Goal: Task Accomplishment & Management: Use online tool/utility

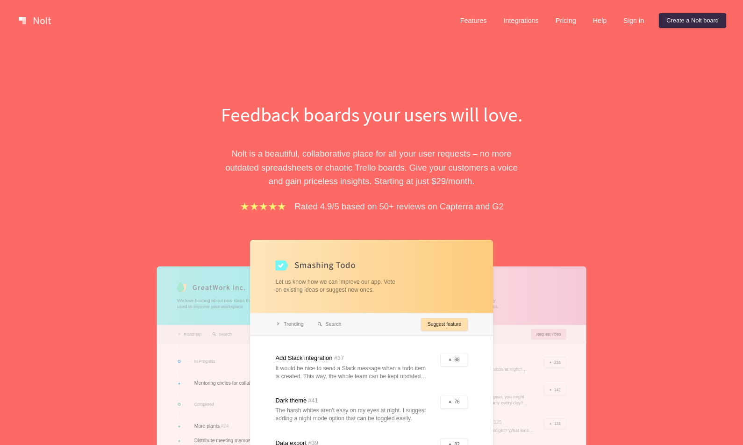
click at [684, 12] on div "Features Integrations Pricing Help Sign in Create a [PERSON_NAME] board" at bounding box center [589, 20] width 277 height 19
click at [689, 25] on link "Create a Nolt board" at bounding box center [692, 20] width 67 height 15
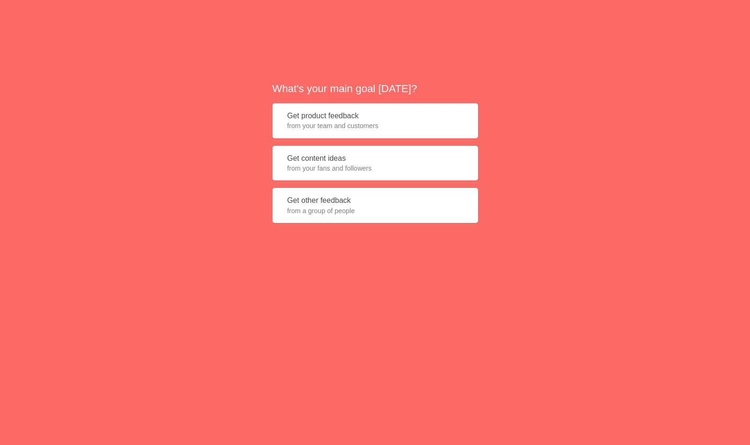
click at [388, 122] on span "from your team and customers" at bounding box center [375, 125] width 176 height 9
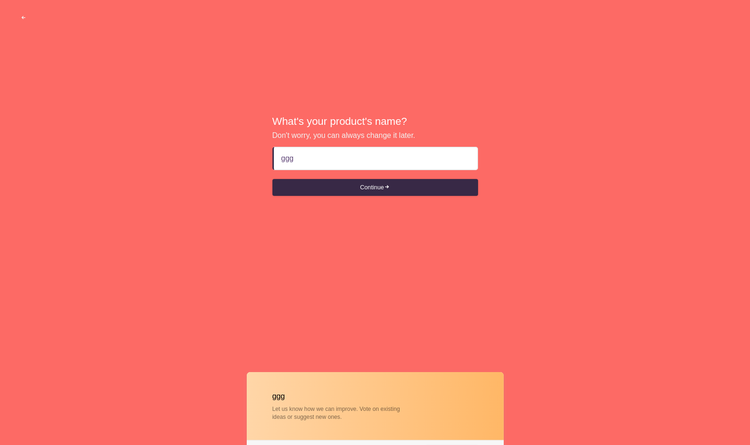
drag, startPoint x: 307, startPoint y: 154, endPoint x: 183, endPoint y: 156, distance: 124.3
click at [184, 156] on div "What's your product's name? Don't worry, you can always change it later. ggg Co…" at bounding box center [375, 155] width 750 height 311
type input "2.6.2"
click at [339, 186] on button "Continue" at bounding box center [375, 187] width 206 height 17
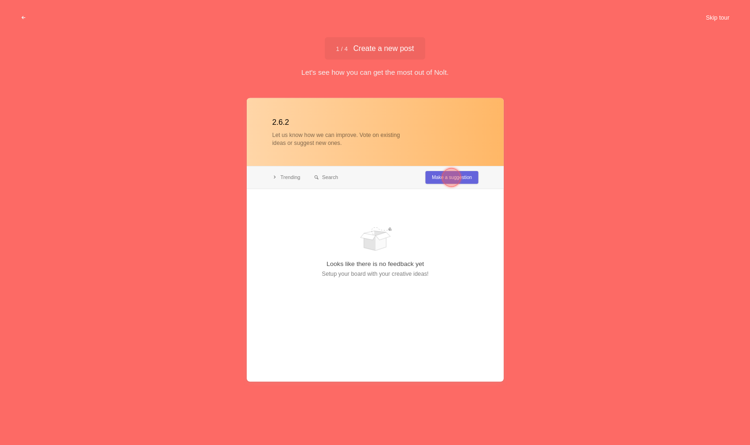
click at [708, 16] on button "Skip tour" at bounding box center [717, 17] width 46 height 17
